Goal: Task Accomplishment & Management: Use online tool/utility

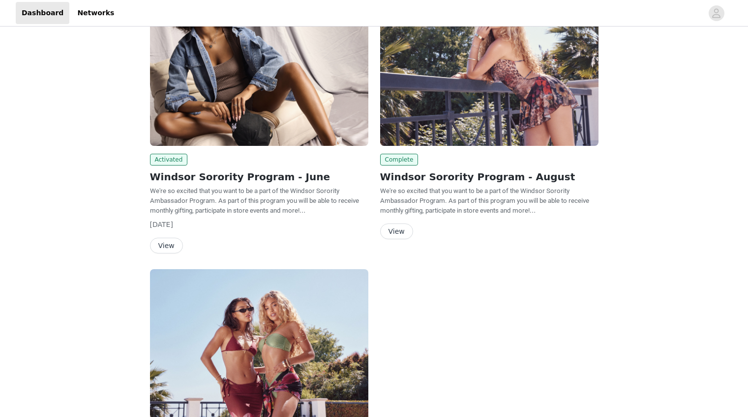
scroll to position [173, 0]
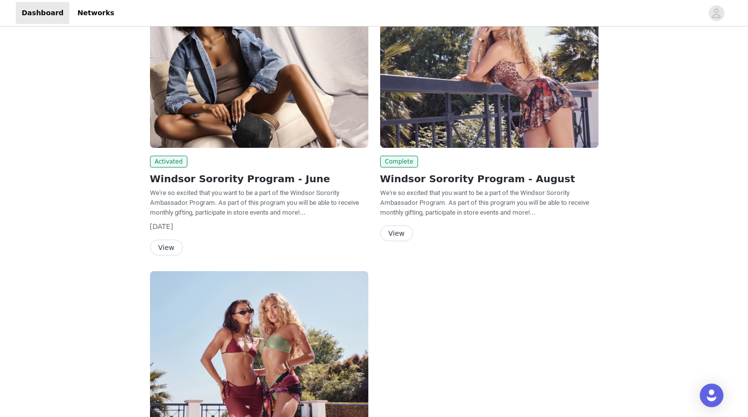
click at [396, 230] on button "View" at bounding box center [396, 234] width 33 height 16
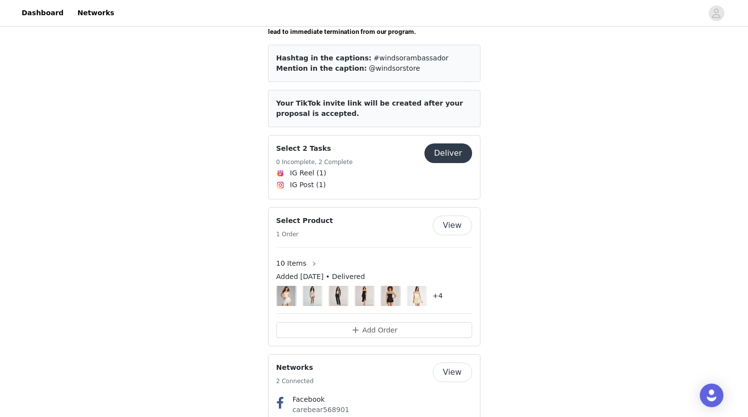
scroll to position [400, 0]
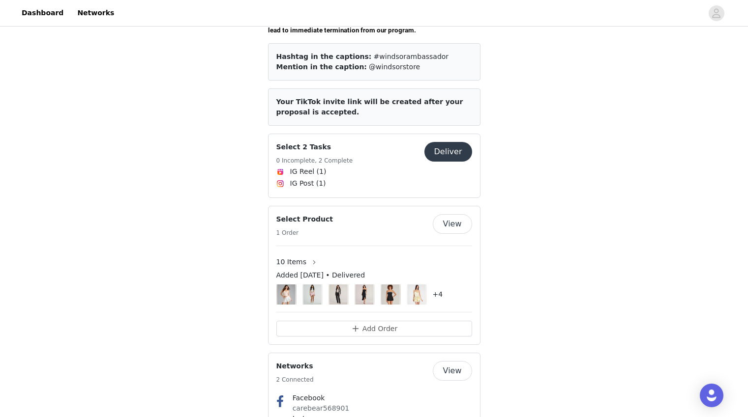
click at [450, 142] on button "Deliver" at bounding box center [448, 152] width 48 height 20
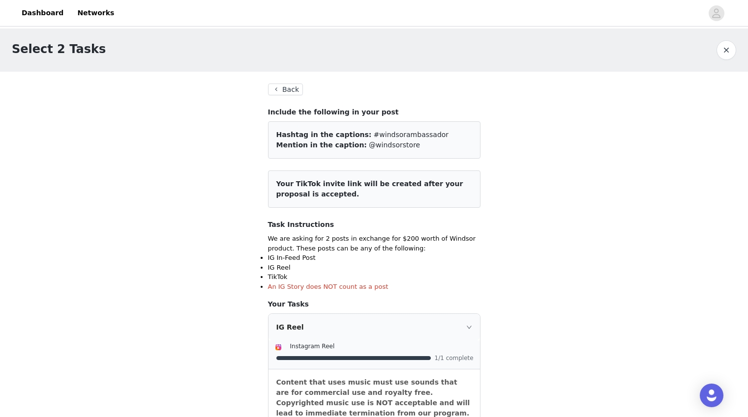
scroll to position [262, 0]
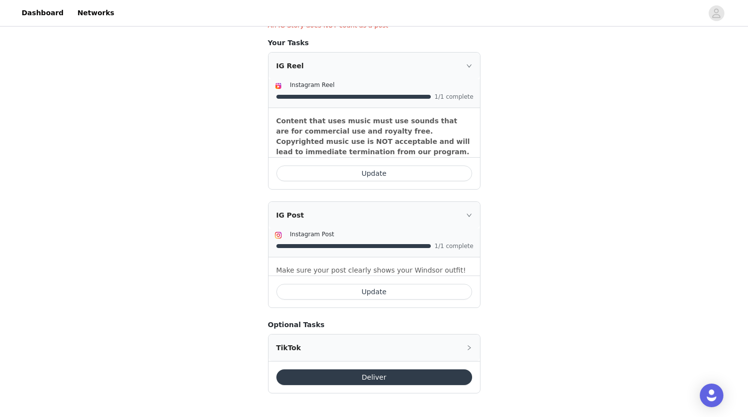
click at [329, 294] on button "Update" at bounding box center [374, 292] width 196 height 16
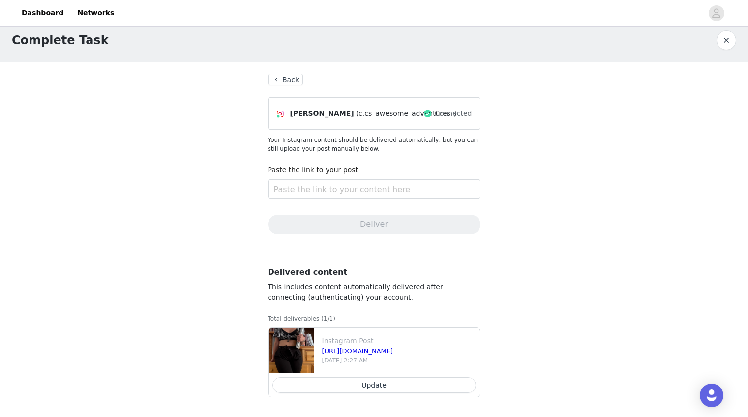
scroll to position [9, 0]
drag, startPoint x: 468, startPoint y: 349, endPoint x: 322, endPoint y: 353, distance: 145.6
click at [322, 353] on div "[URL][DOMAIN_NAME]" at bounding box center [399, 352] width 154 height 10
copy link "[URL][DOMAIN_NAME]"
click at [363, 185] on input "text" at bounding box center [374, 190] width 212 height 20
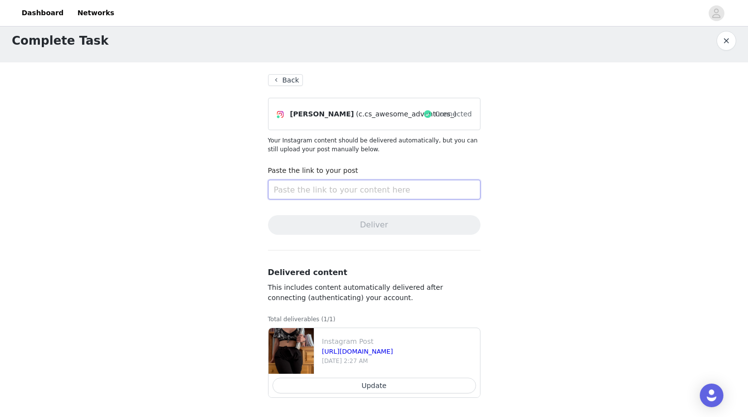
paste input "[URL][DOMAIN_NAME]"
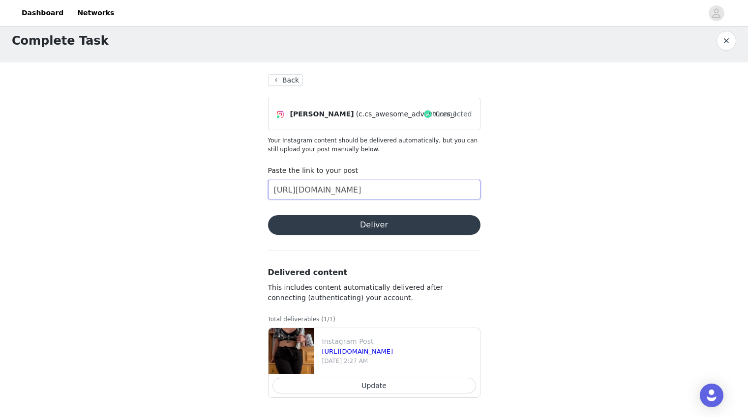
type input "[URL][DOMAIN_NAME]"
click at [354, 235] on section "Back [PERSON_NAME] (c.cs_awesome_adventures_) Connected Your Instagram content …" at bounding box center [374, 239] width 236 height 355
click at [354, 234] on button "Deliver" at bounding box center [374, 225] width 212 height 20
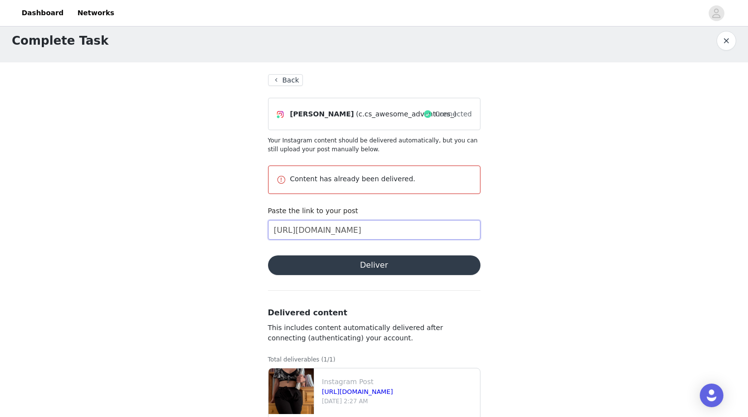
click at [425, 230] on input "[URL][DOMAIN_NAME]" at bounding box center [374, 230] width 212 height 20
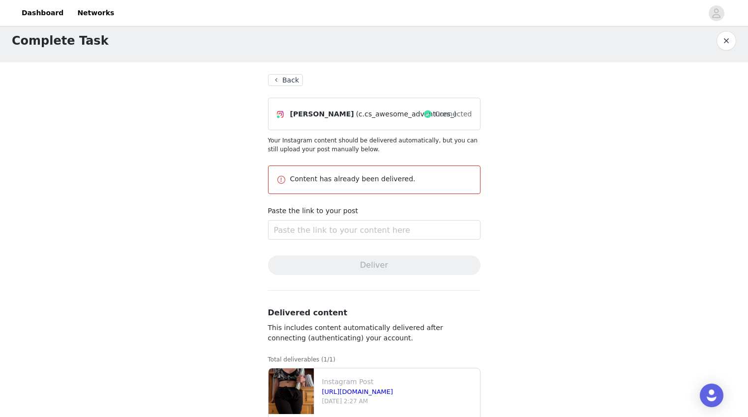
click at [280, 82] on button "Back" at bounding box center [285, 80] width 35 height 12
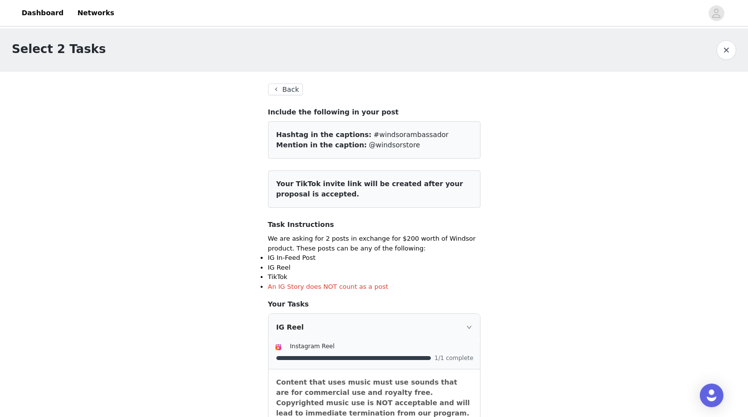
scroll to position [9, 0]
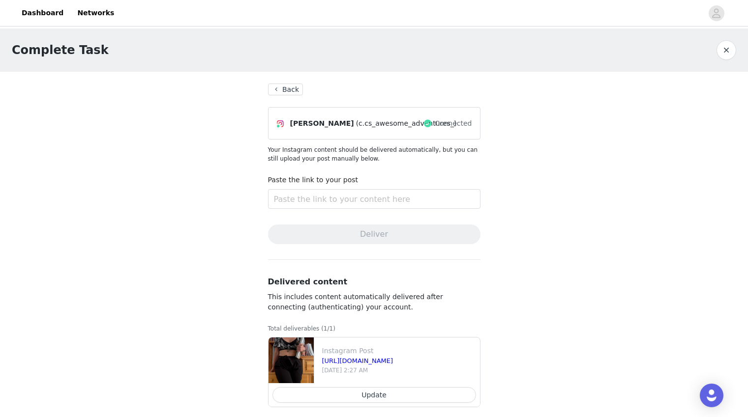
scroll to position [10, 0]
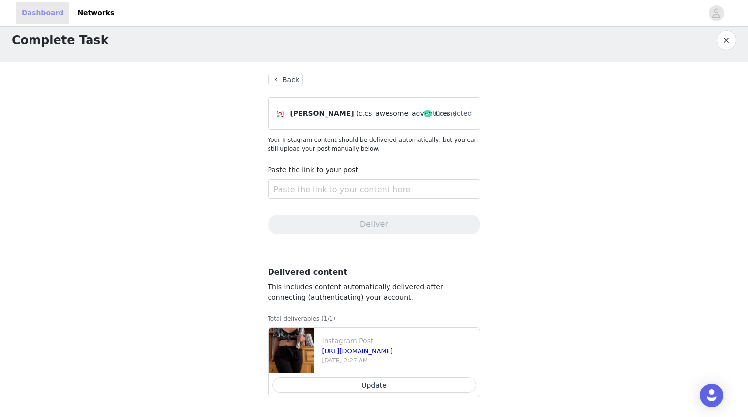
click at [26, 12] on link "Dashboard" at bounding box center [43, 13] width 54 height 22
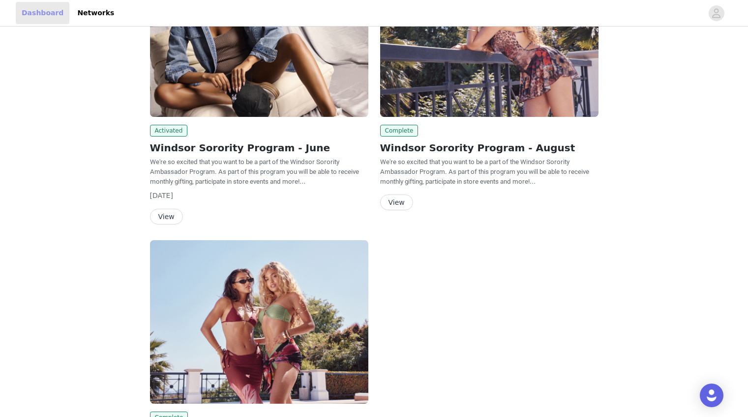
scroll to position [276, 0]
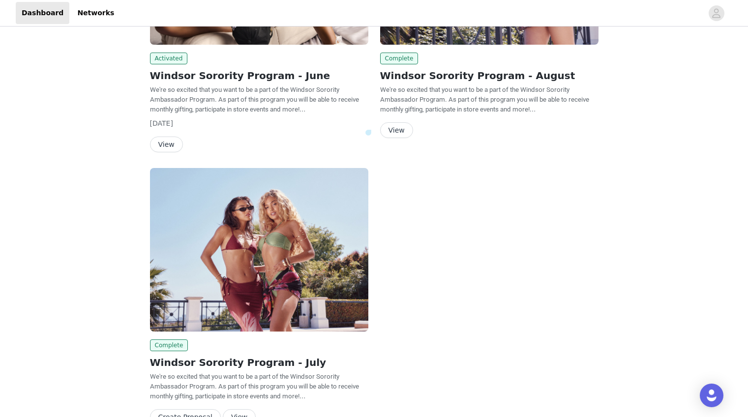
click at [399, 126] on button "View" at bounding box center [396, 130] width 33 height 16
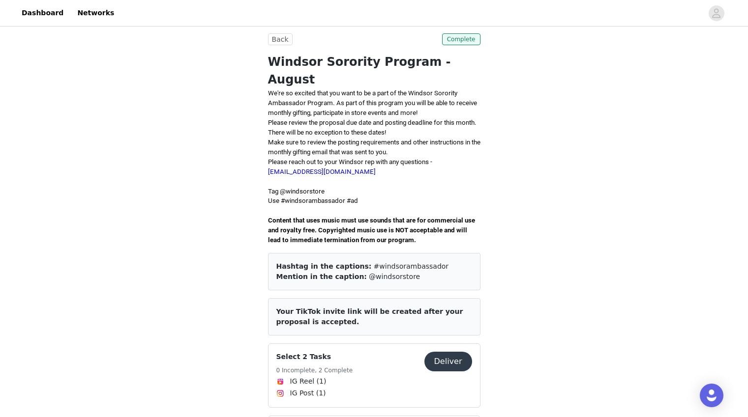
scroll to position [190, 0]
